Goal: Task Accomplishment & Management: Manage account settings

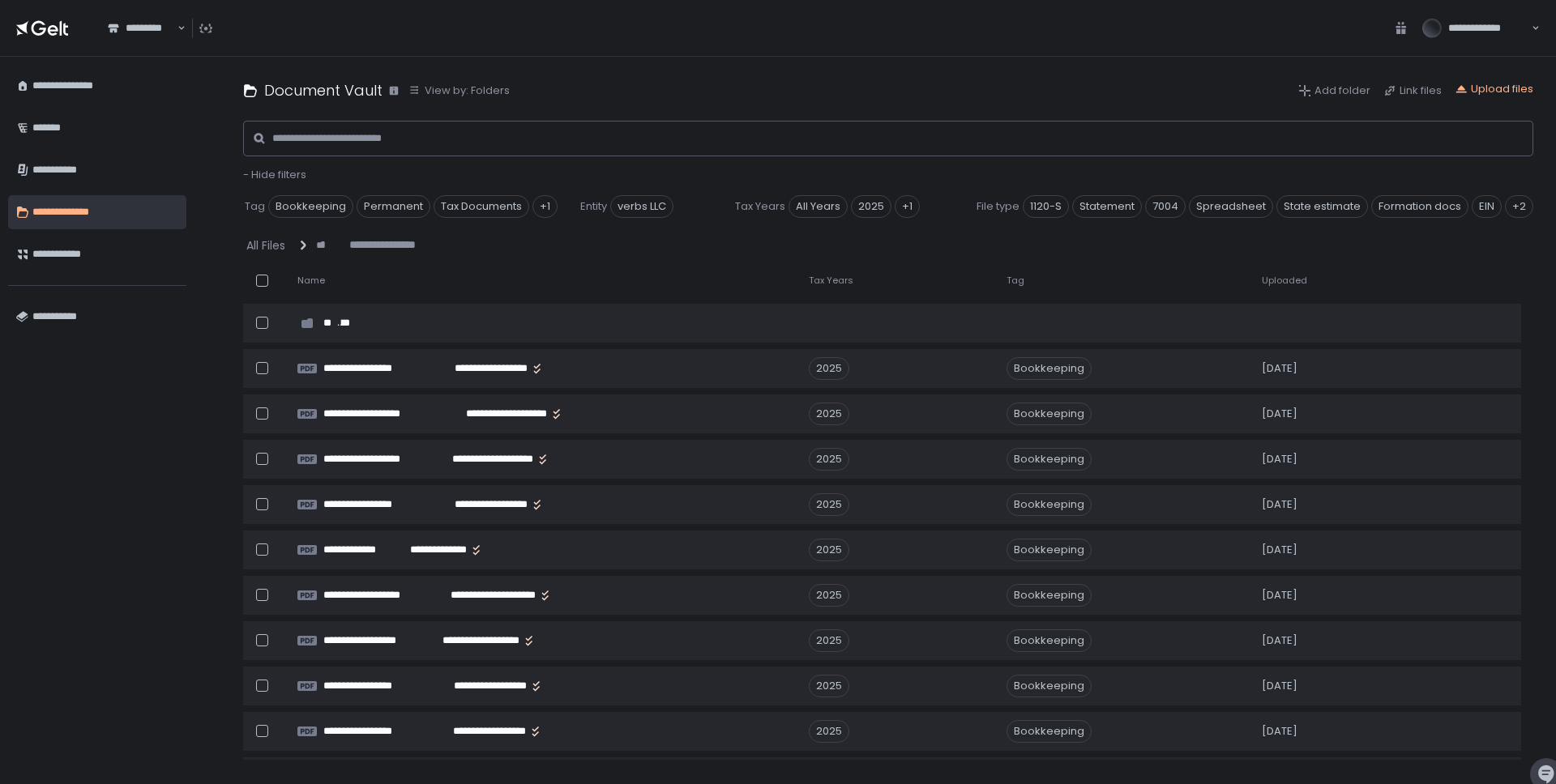
click at [1288, 278] on span "Uploaded" at bounding box center [1284, 280] width 45 height 12
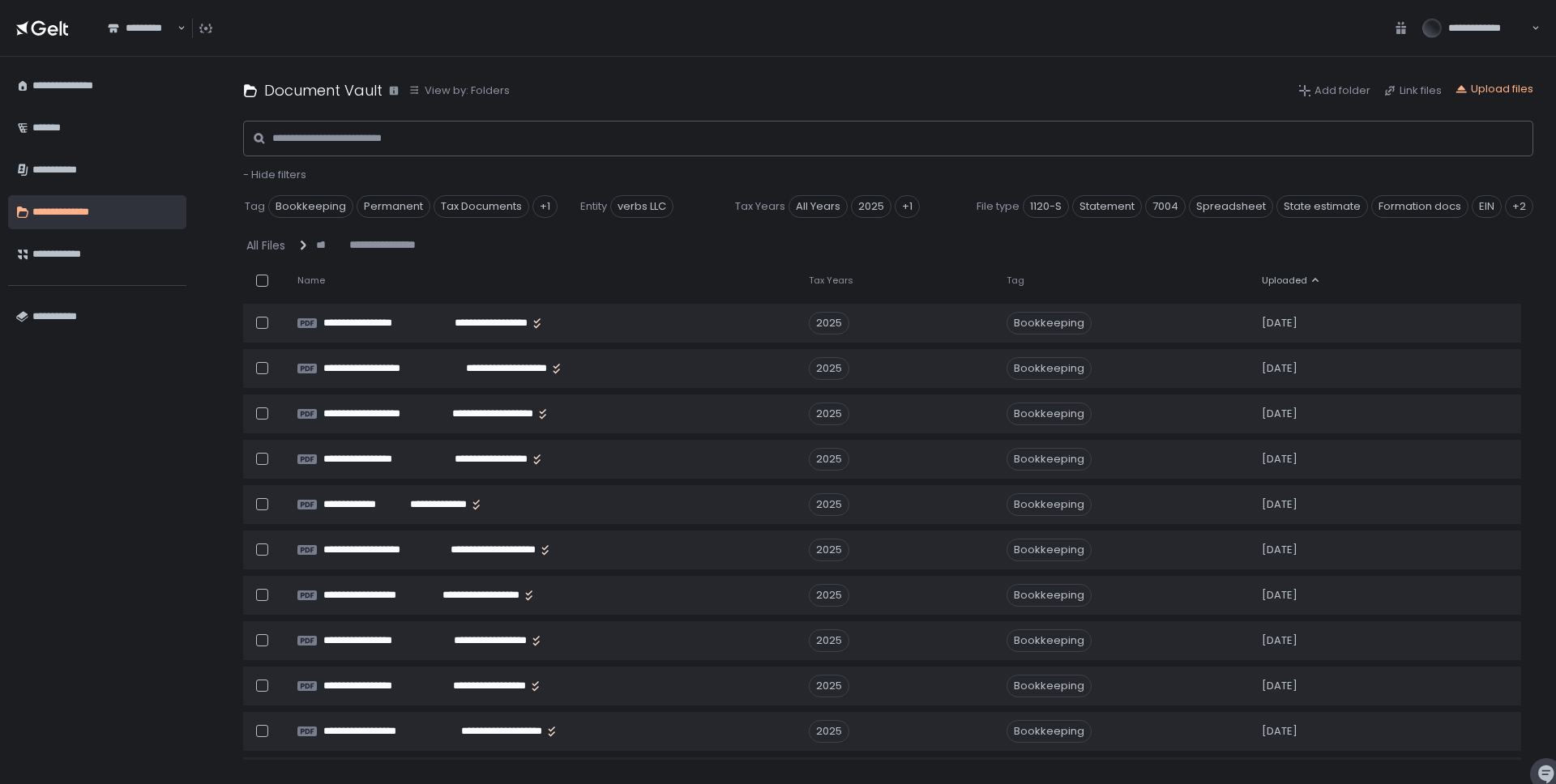
click at [1288, 278] on span "Uploaded" at bounding box center [1284, 280] width 45 height 12
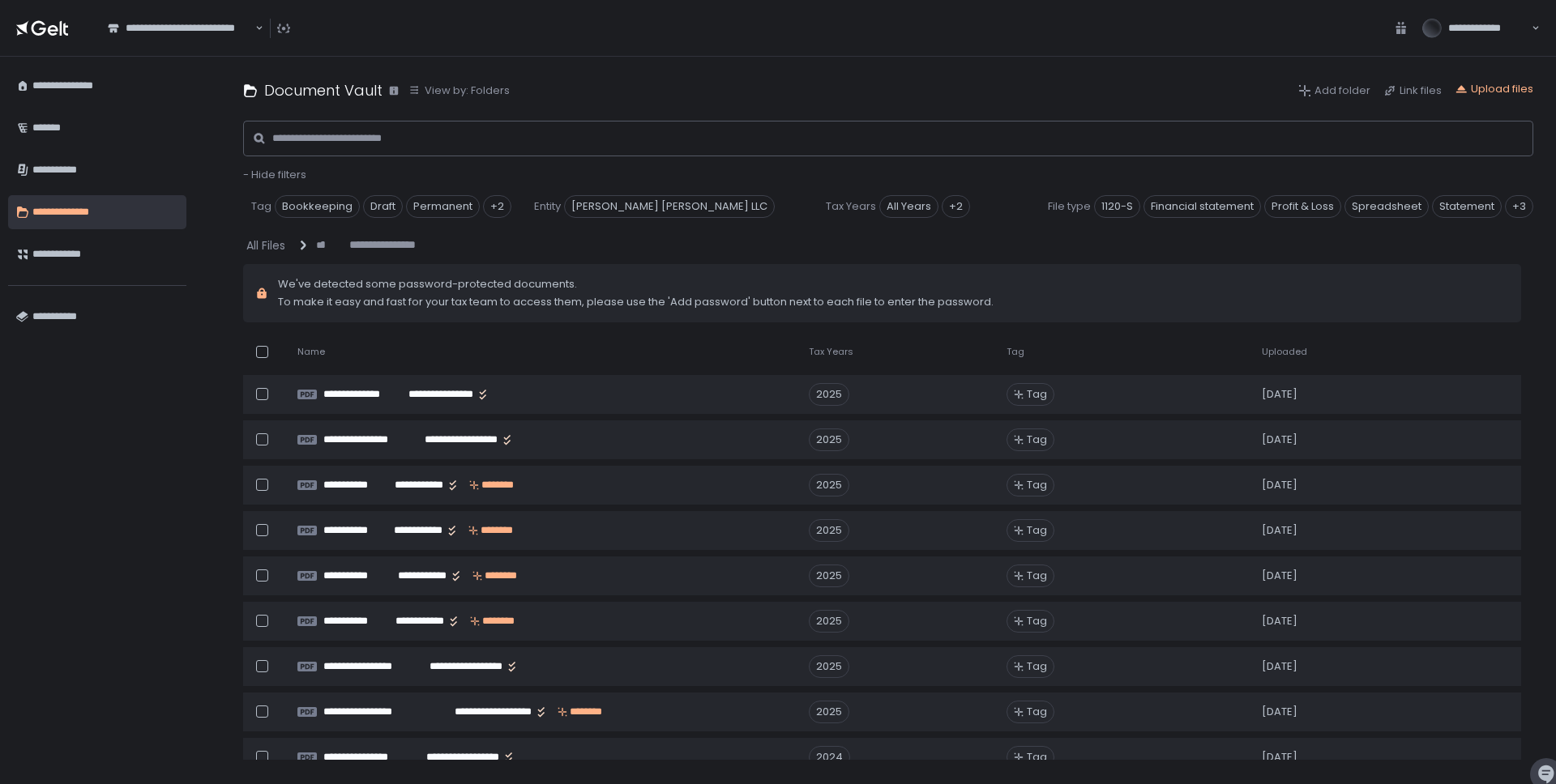
click at [1292, 350] on span "Uploaded" at bounding box center [1284, 352] width 45 height 12
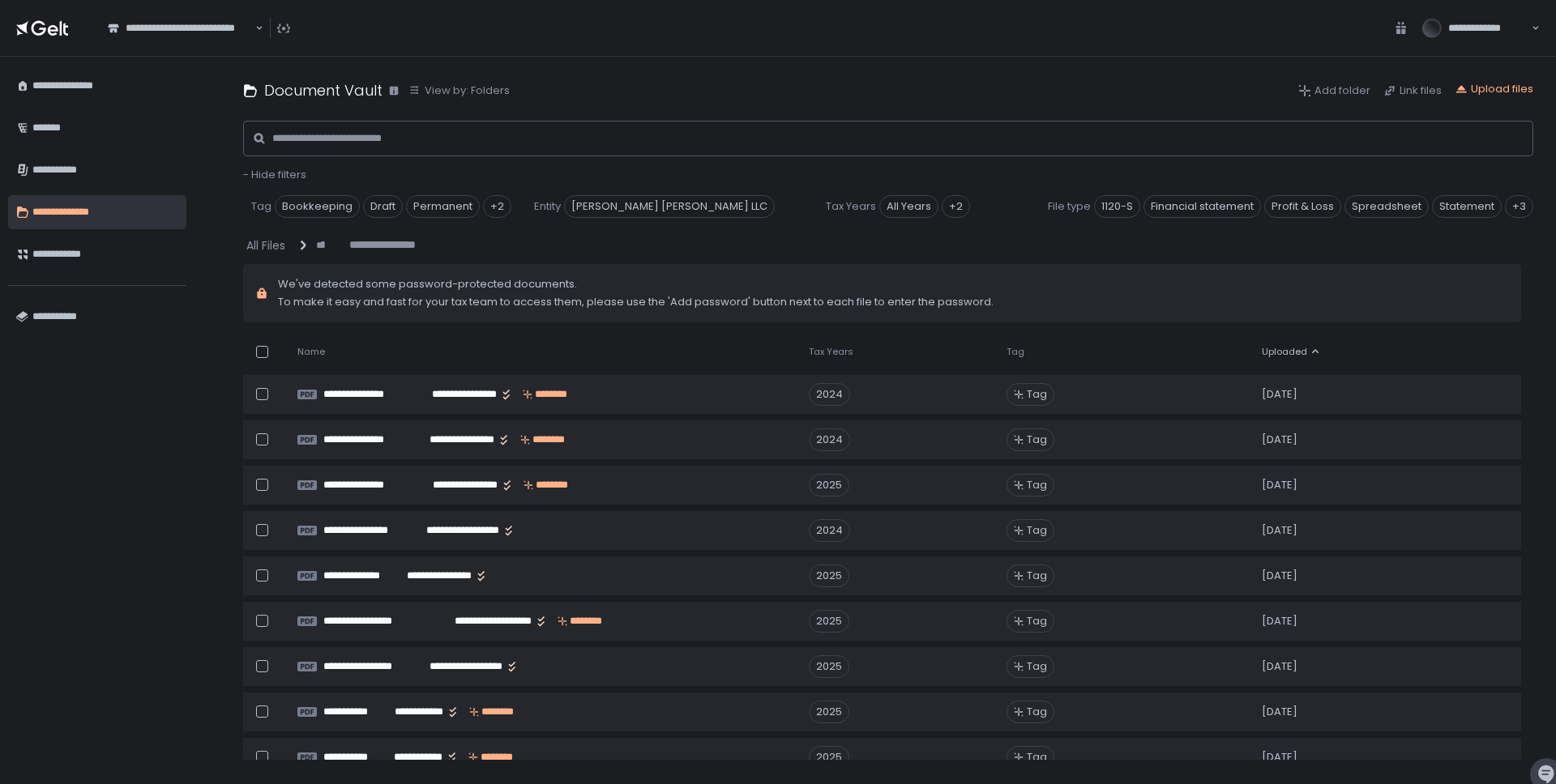
click at [1292, 350] on span "Uploaded" at bounding box center [1284, 352] width 45 height 12
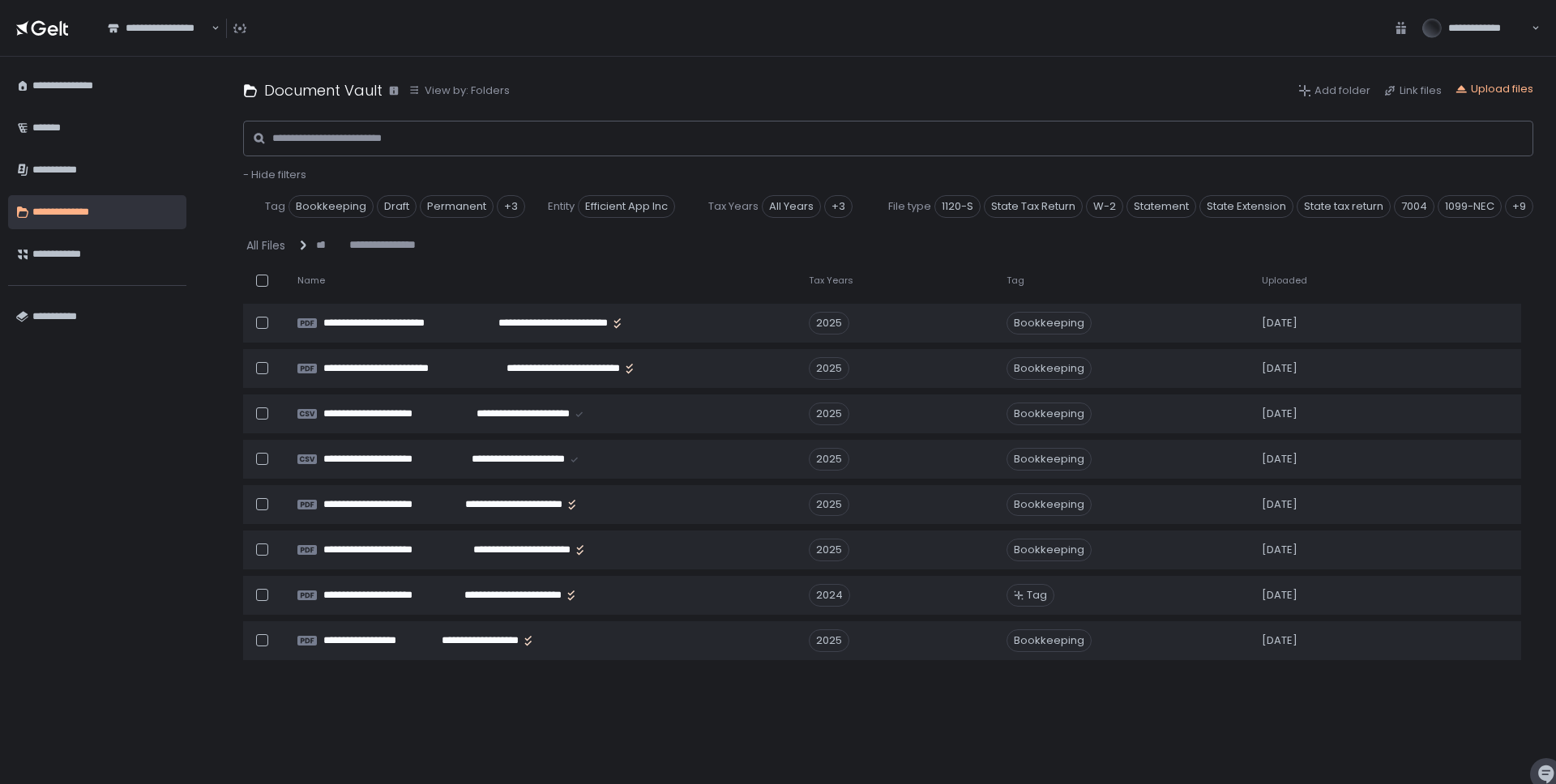
click at [1290, 281] on span "Uploaded" at bounding box center [1284, 280] width 45 height 12
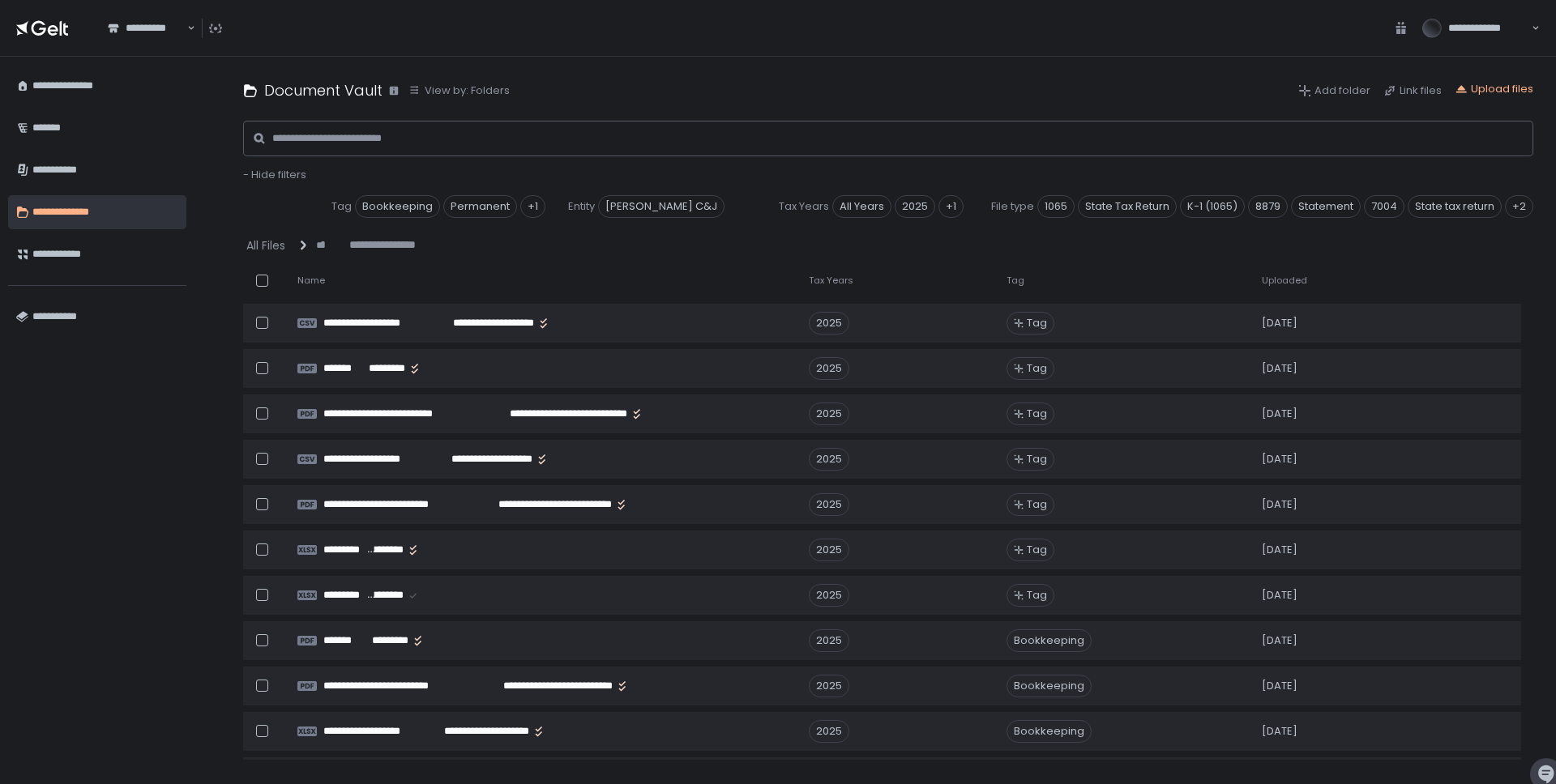
click at [1278, 283] on span "Uploaded" at bounding box center [1284, 280] width 45 height 12
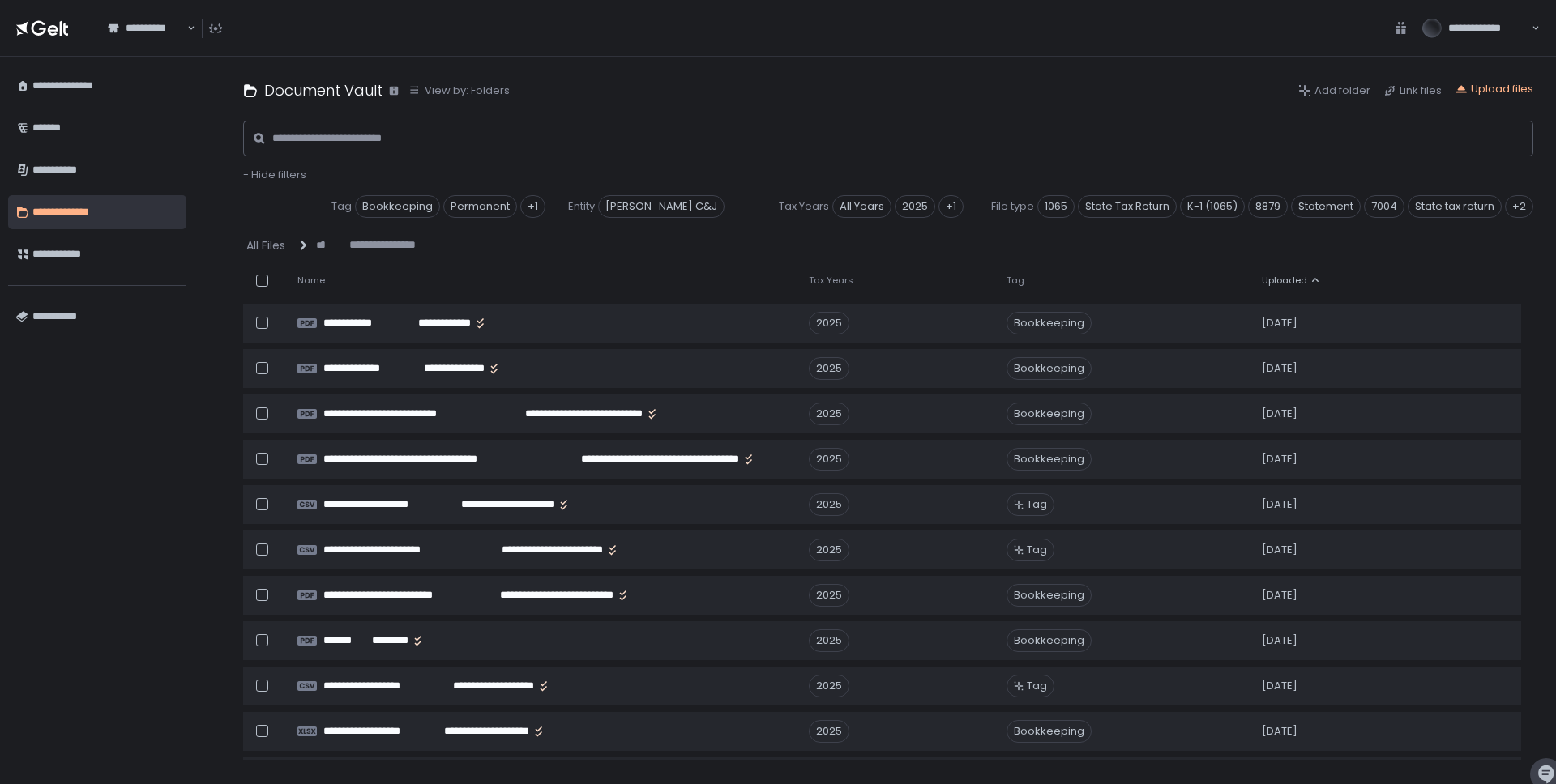
click at [1278, 283] on span "Uploaded" at bounding box center [1284, 280] width 45 height 12
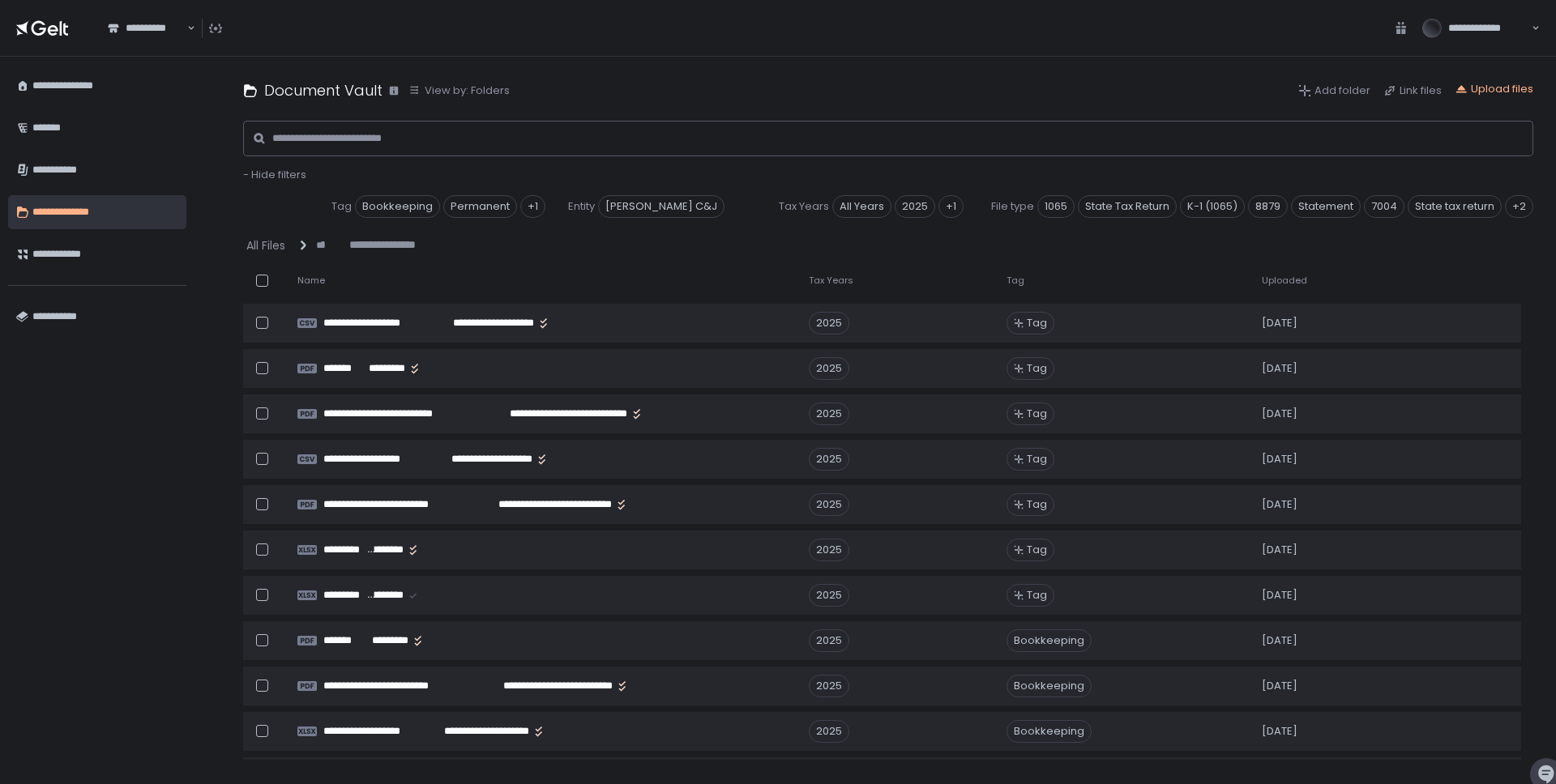
click at [1298, 278] on span "Uploaded" at bounding box center [1284, 280] width 45 height 12
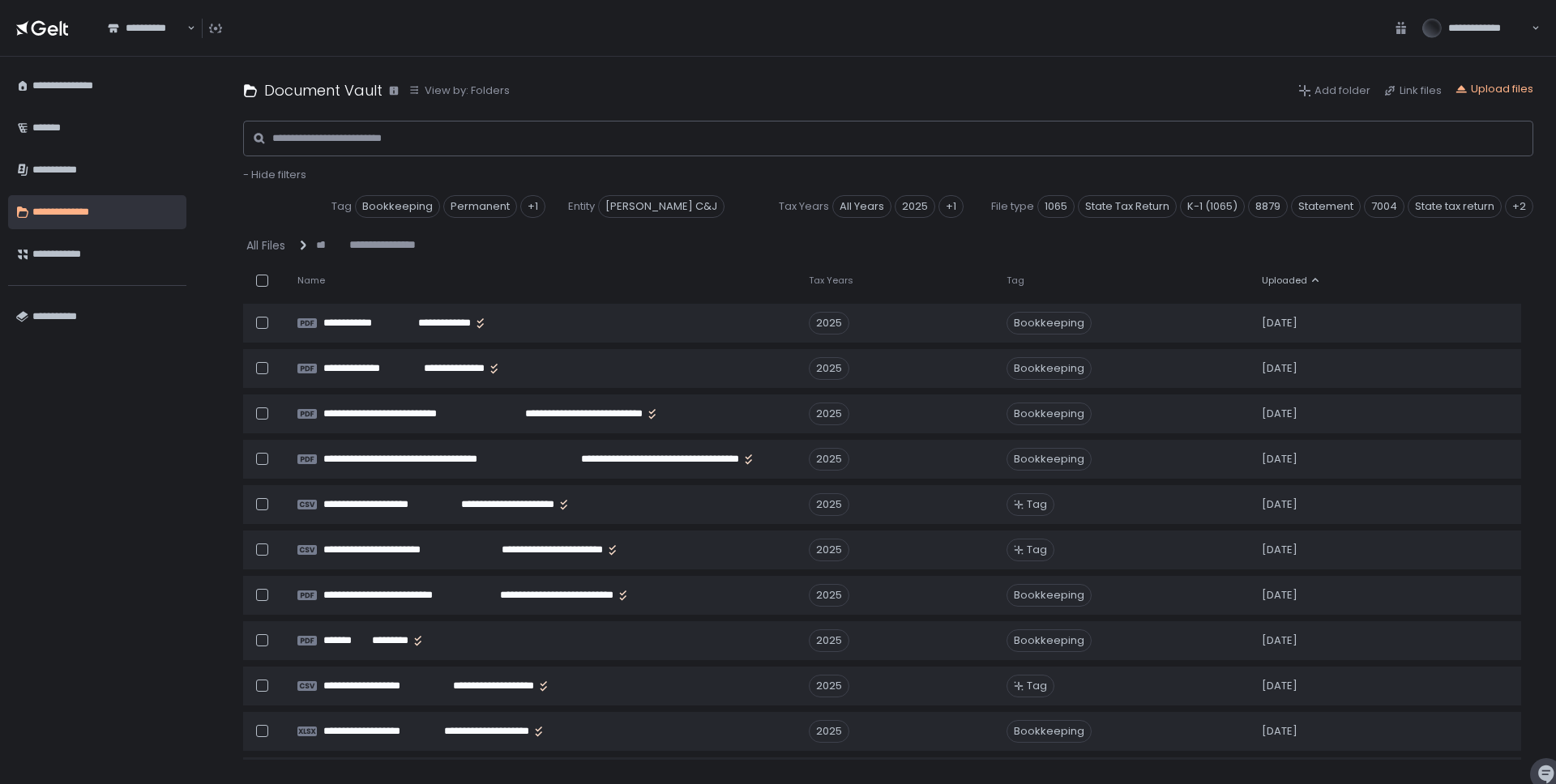
click at [1298, 278] on span "Uploaded" at bounding box center [1284, 280] width 45 height 12
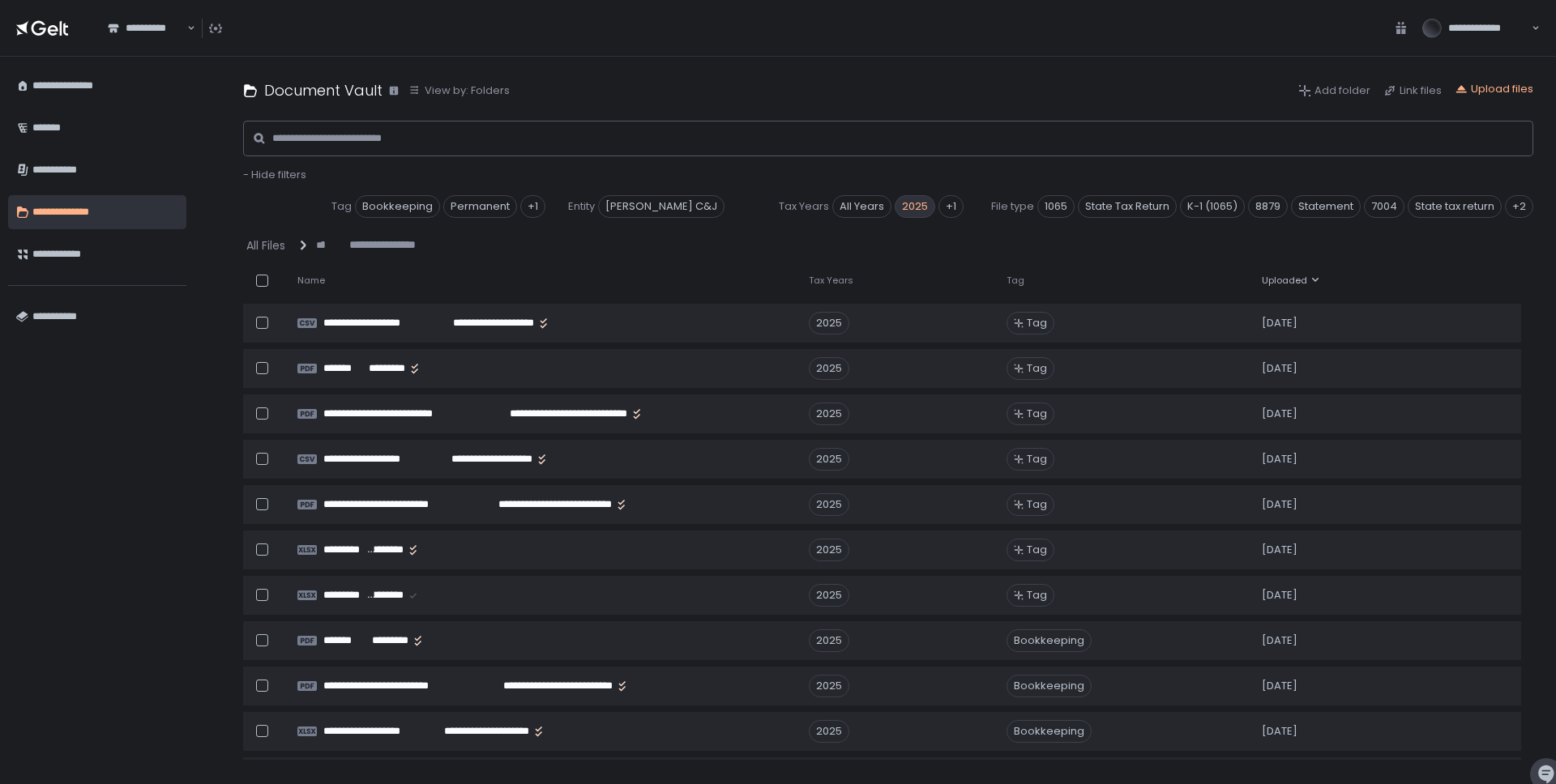
click at [895, 202] on span "2025" at bounding box center [915, 207] width 41 height 22
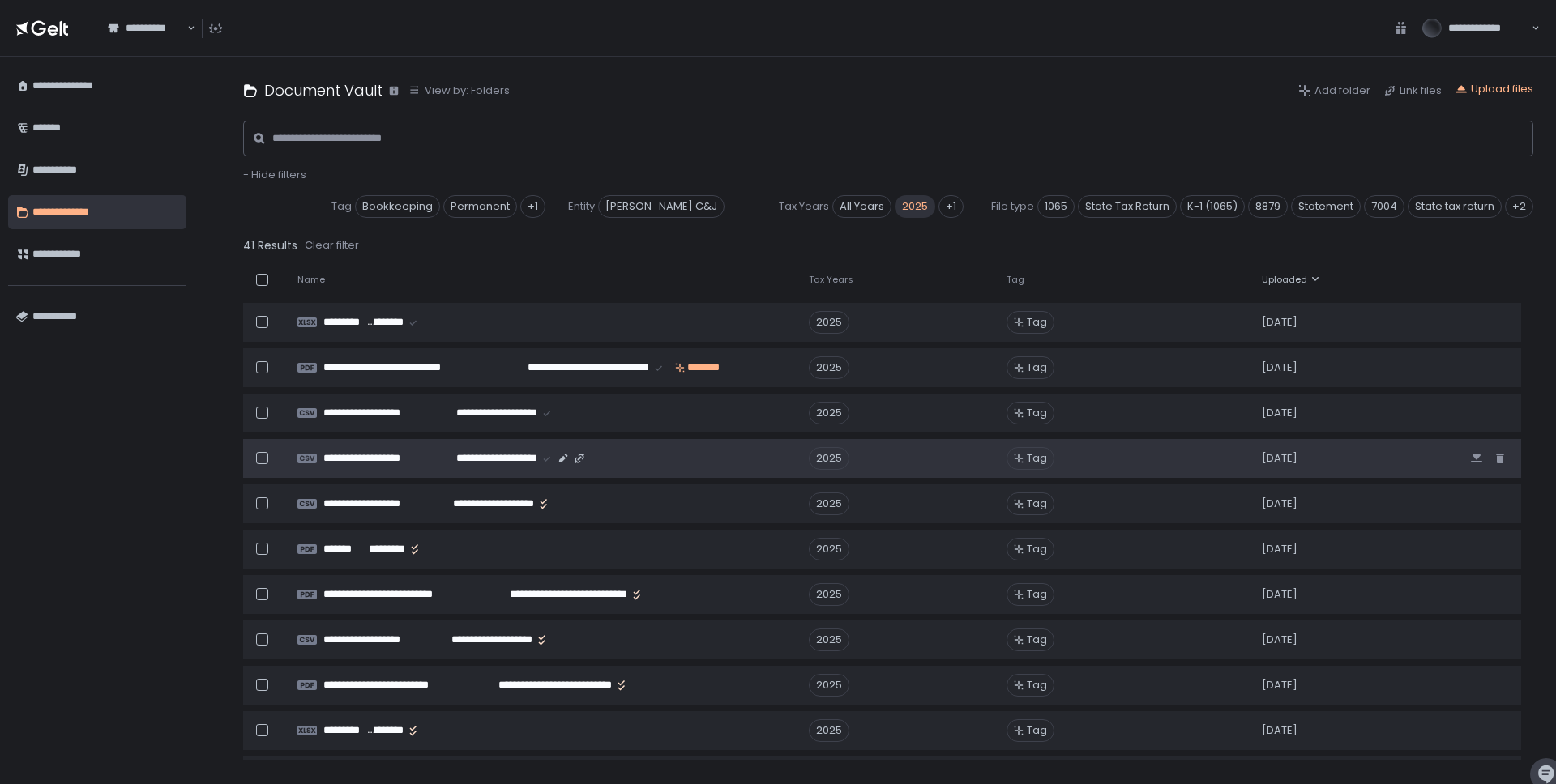
click at [417, 458] on span "**********" at bounding box center [380, 459] width 113 height 15
click at [566, 457] on icon "button" at bounding box center [563, 458] width 13 height 13
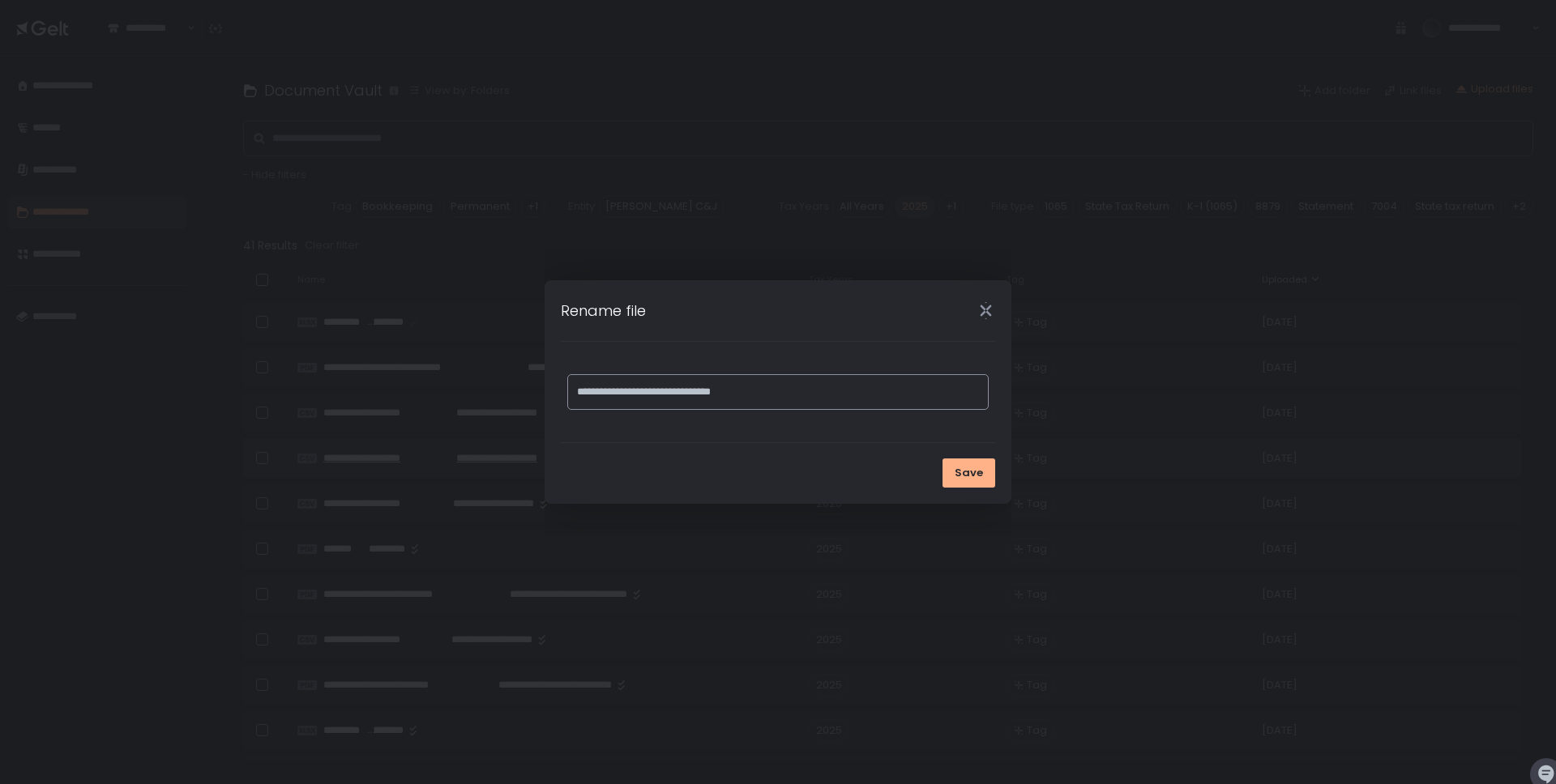
drag, startPoint x: 743, startPoint y: 382, endPoint x: 789, endPoint y: 382, distance: 46.0
click at [518, 382] on div "**********" at bounding box center [778, 392] width 1556 height 784
drag, startPoint x: 990, startPoint y: 307, endPoint x: 1012, endPoint y: 306, distance: 22.0
click at [990, 307] on icon "Close" at bounding box center [986, 311] width 17 height 17
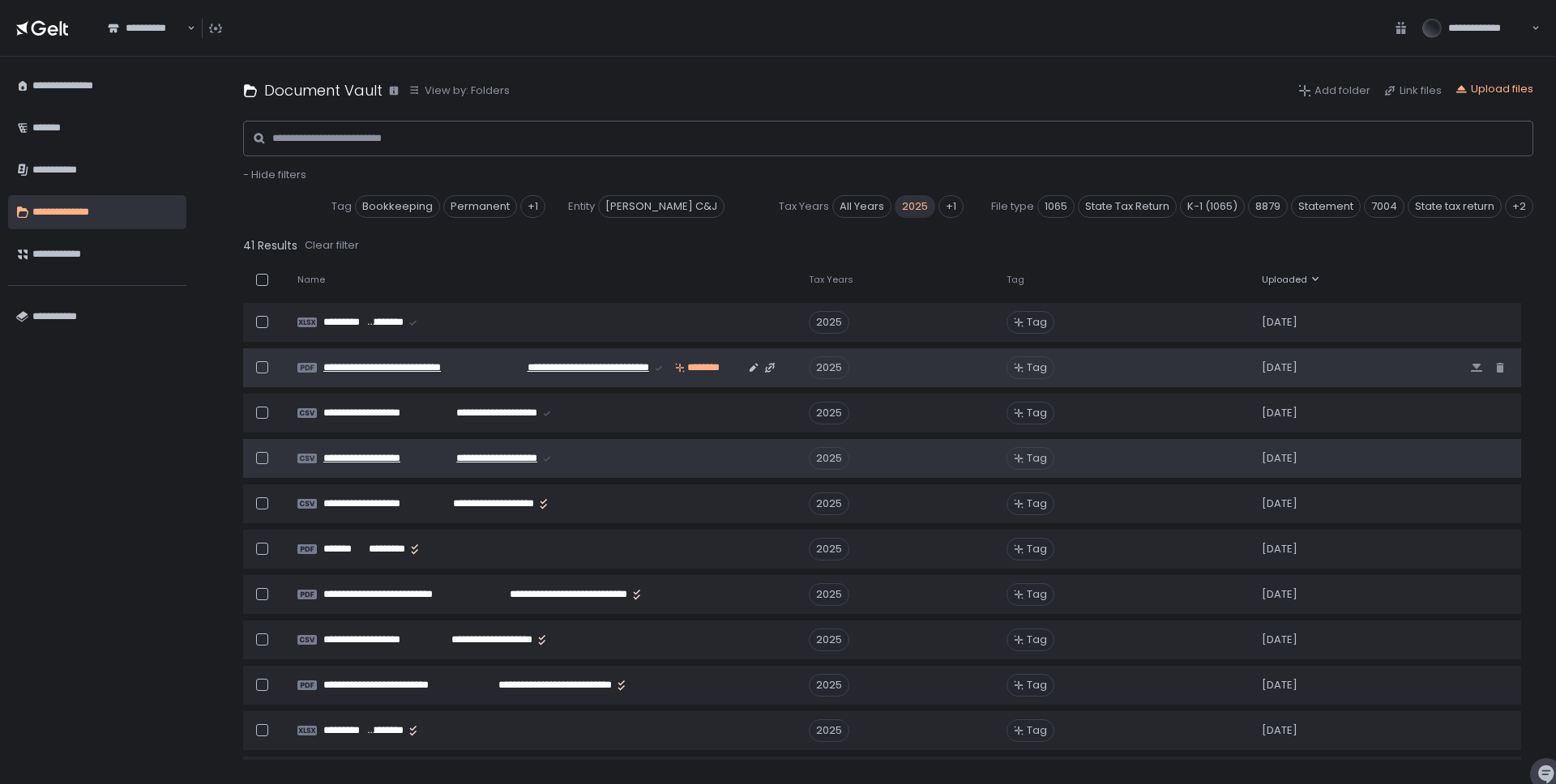
click at [510, 363] on span "**********" at bounding box center [572, 368] width 151 height 15
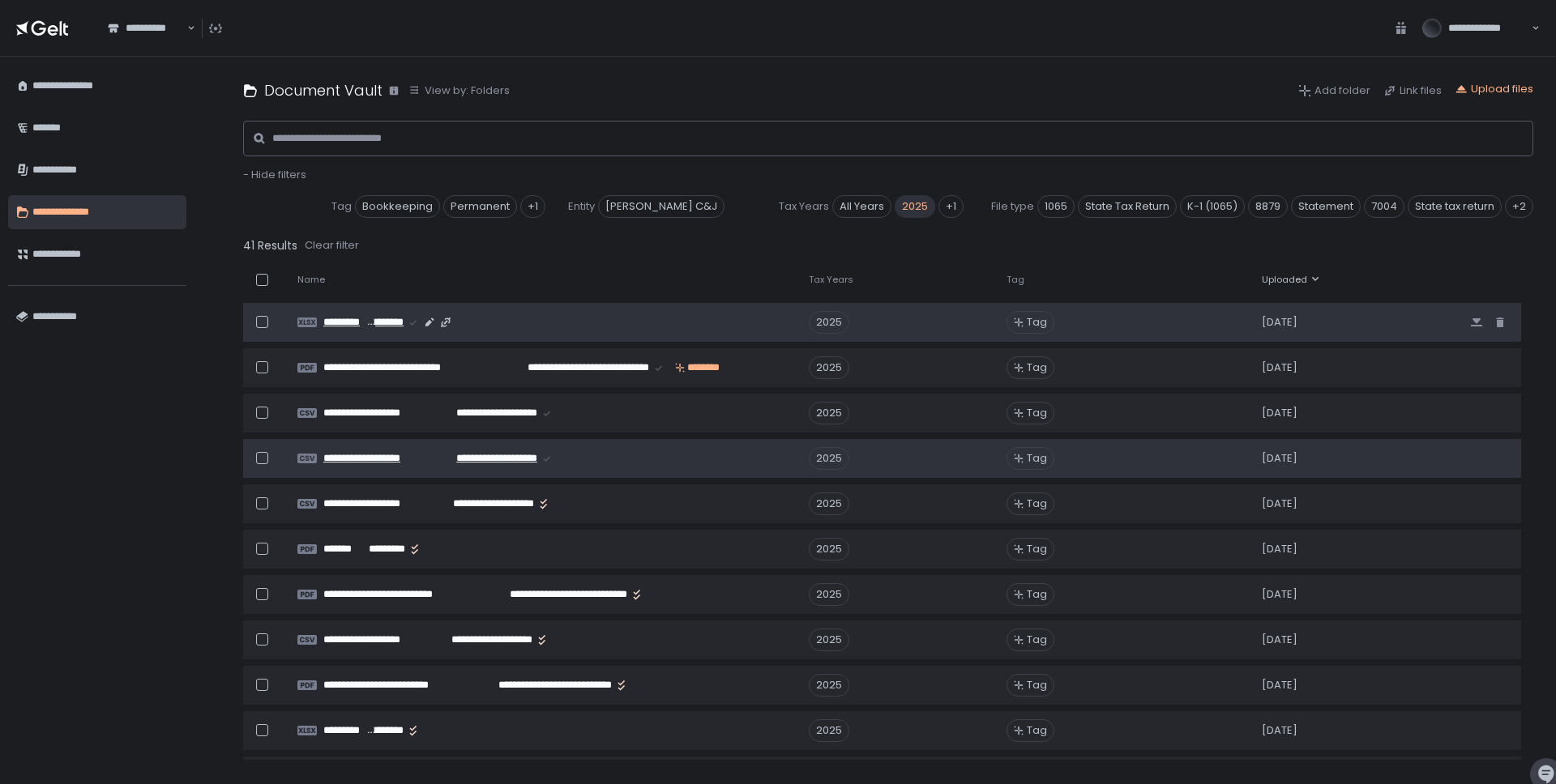
click at [382, 321] on span "**********" at bounding box center [384, 322] width 39 height 15
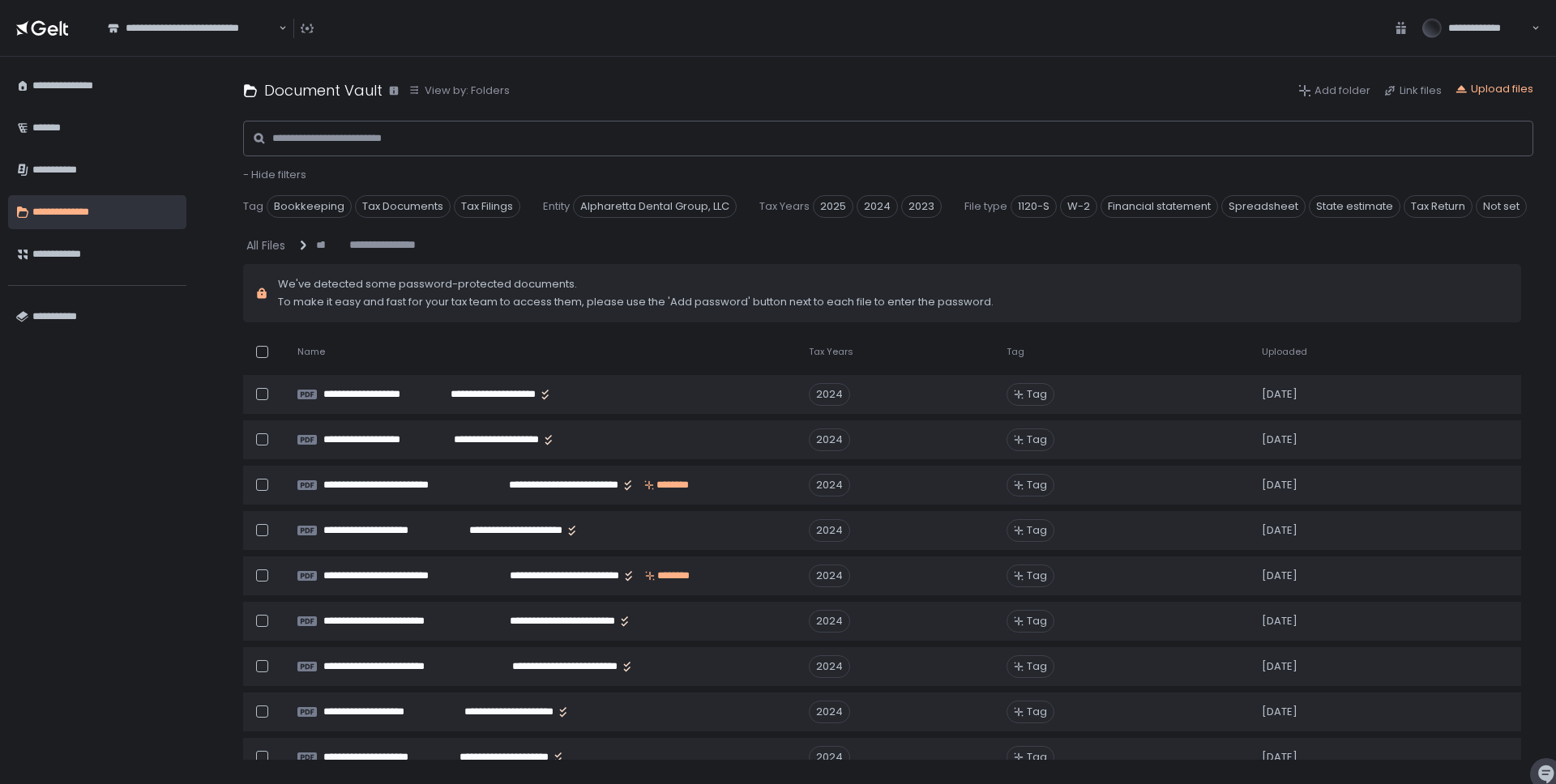
click at [1297, 350] on span "Uploaded" at bounding box center [1284, 352] width 45 height 12
click at [841, 206] on span "2025" at bounding box center [833, 207] width 41 height 22
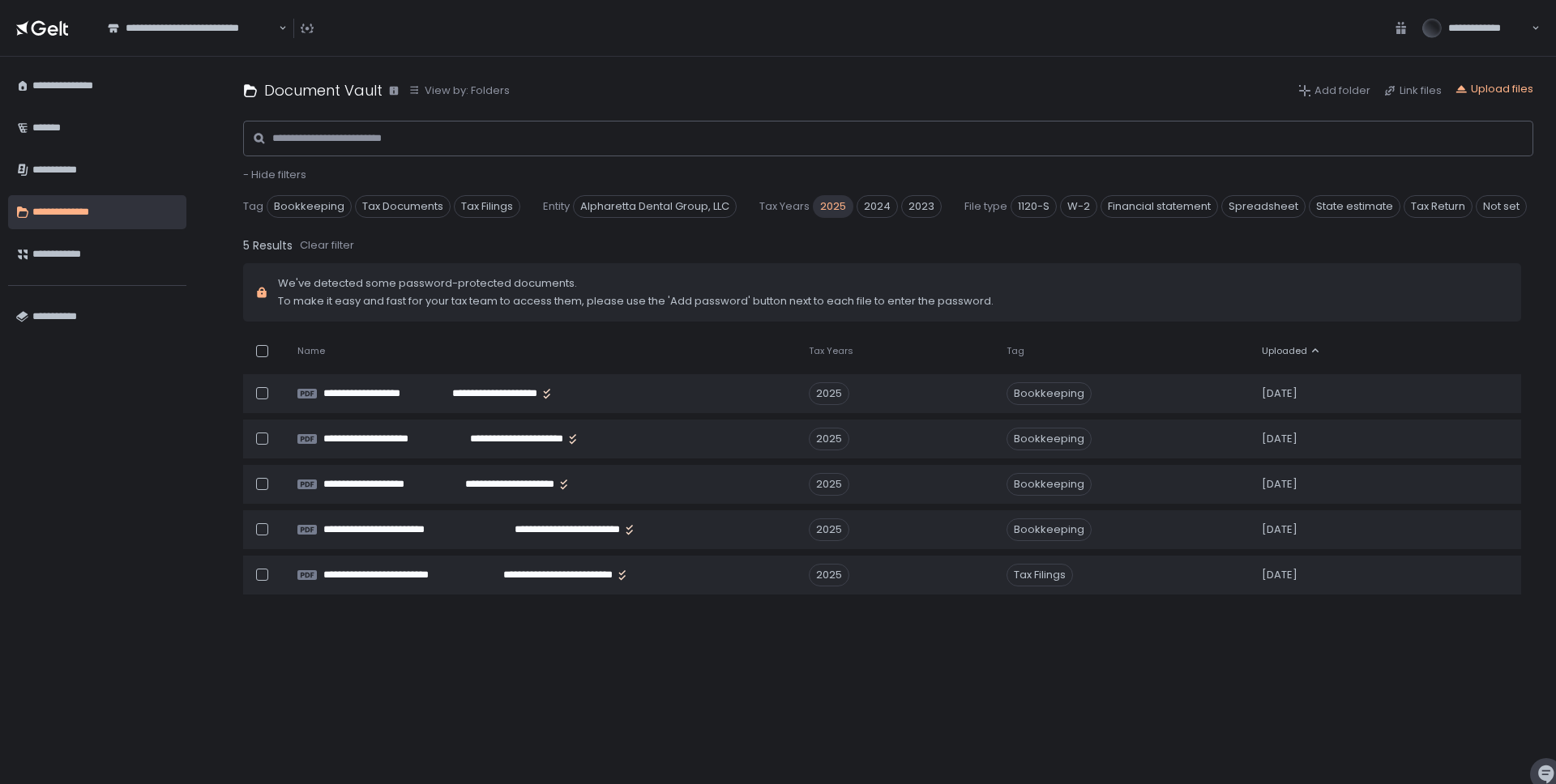
click at [841, 206] on span "2025" at bounding box center [833, 207] width 41 height 22
